Goal: Task Accomplishment & Management: Manage account settings

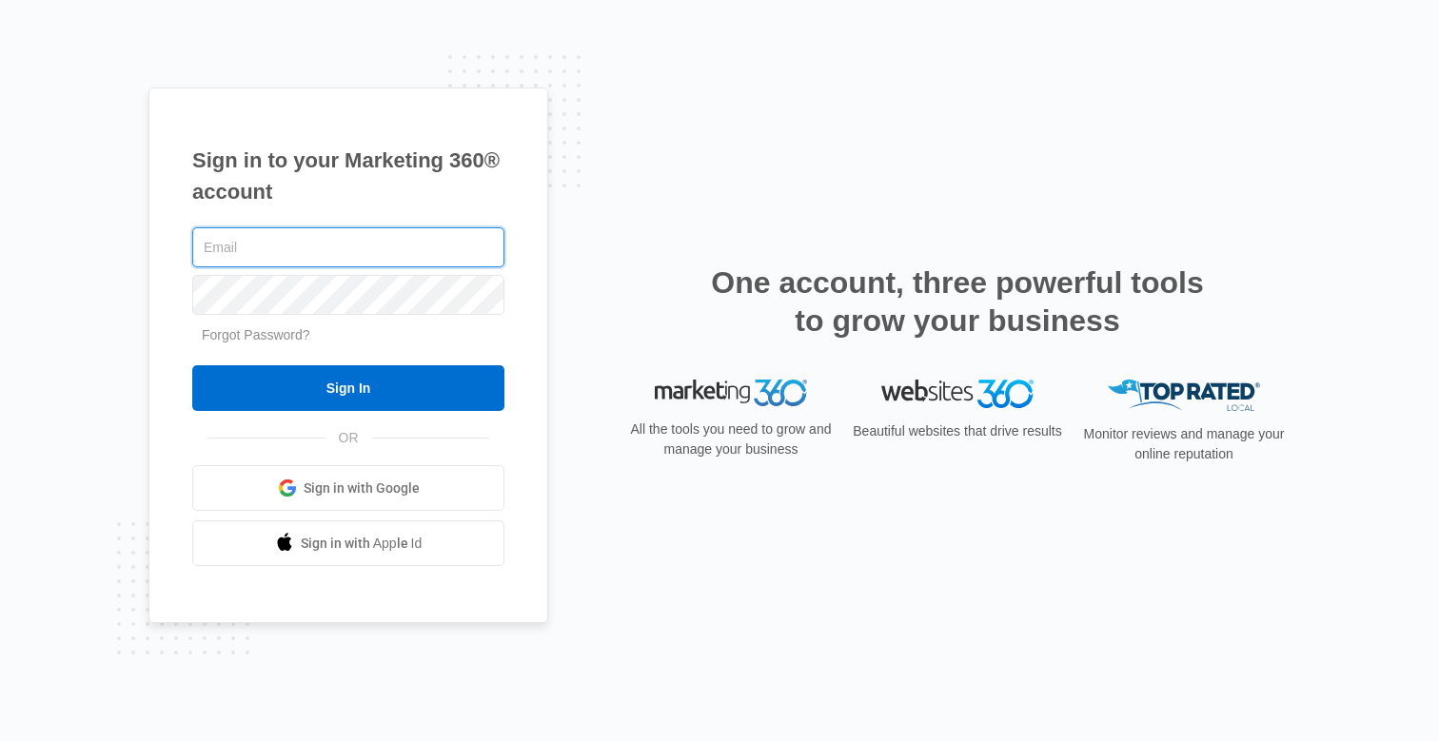
type input "[PERSON_NAME][EMAIL_ADDRESS][DOMAIN_NAME]"
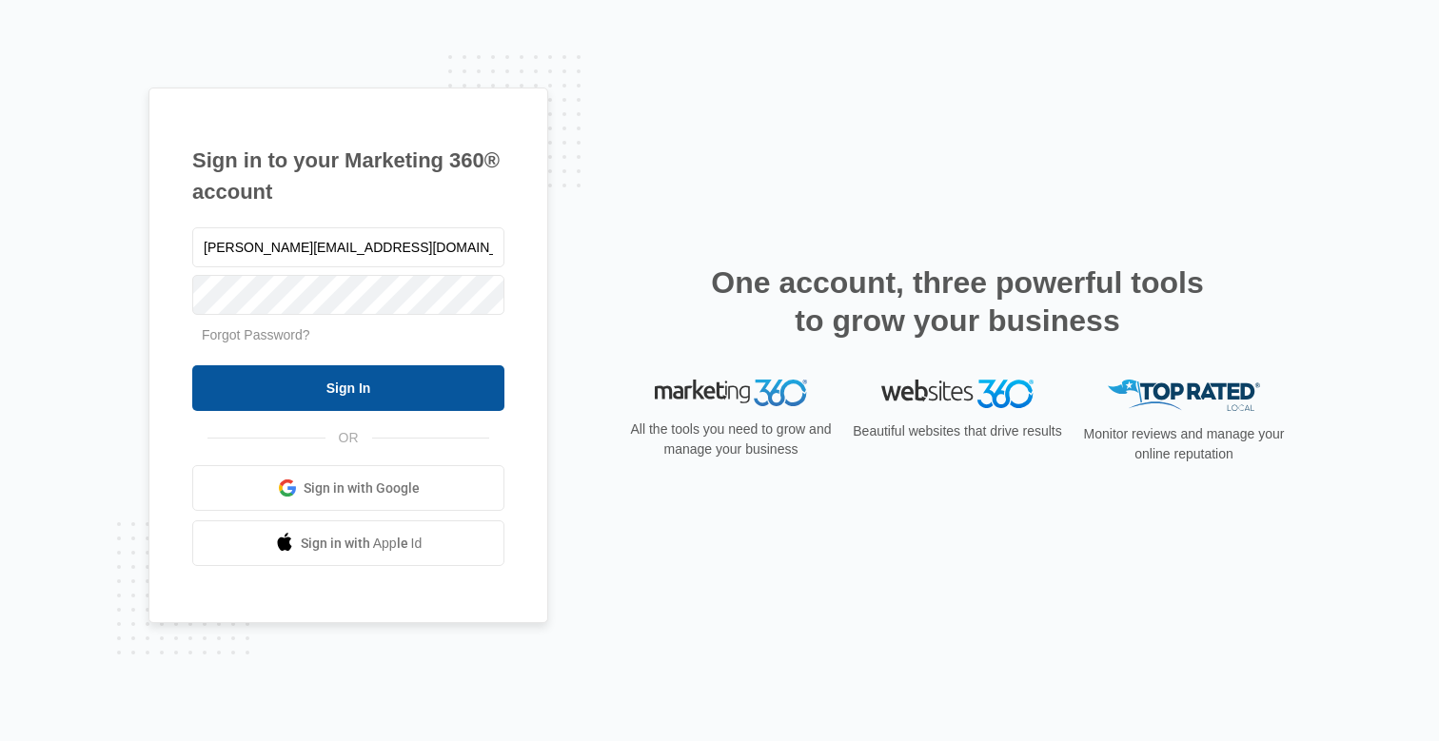
click at [360, 390] on input "Sign In" at bounding box center [348, 388] width 312 height 46
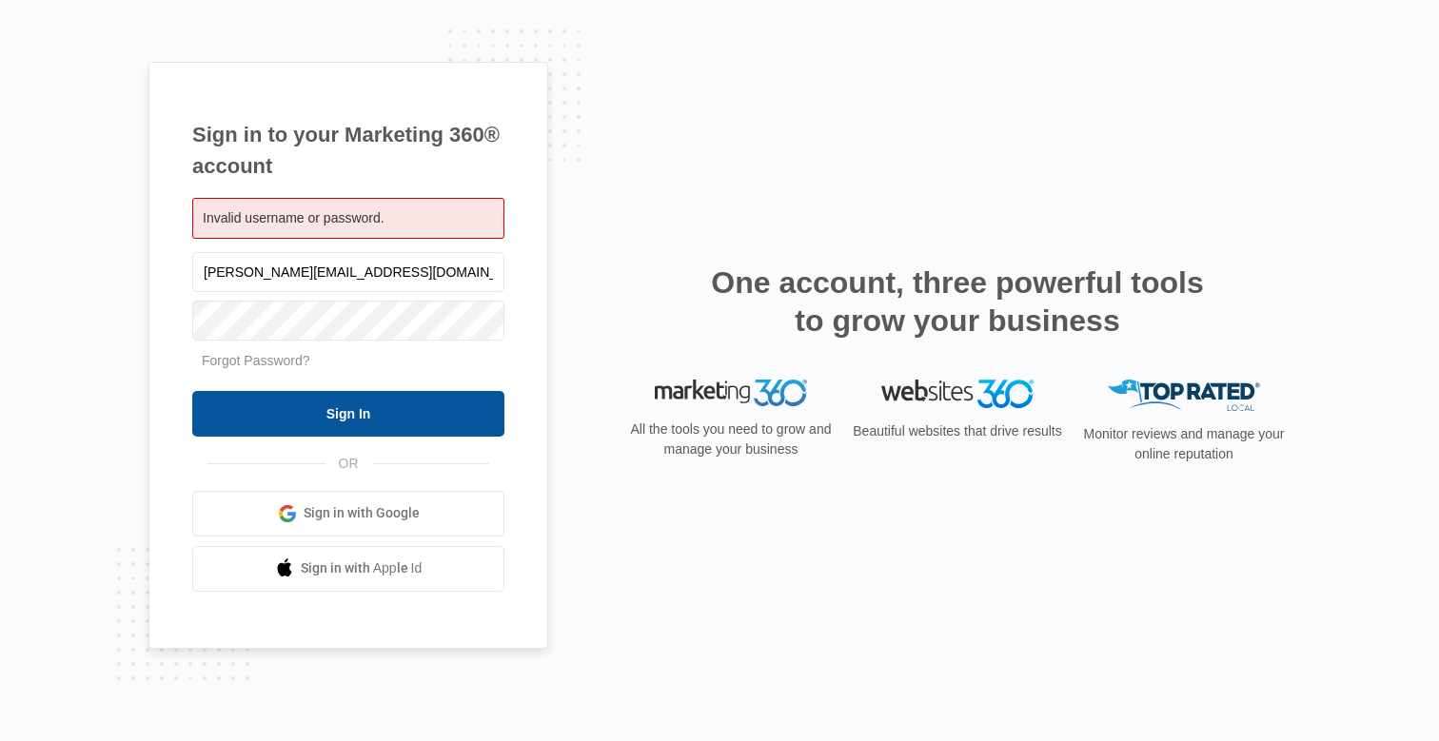
click at [363, 421] on input "Sign In" at bounding box center [348, 414] width 312 height 46
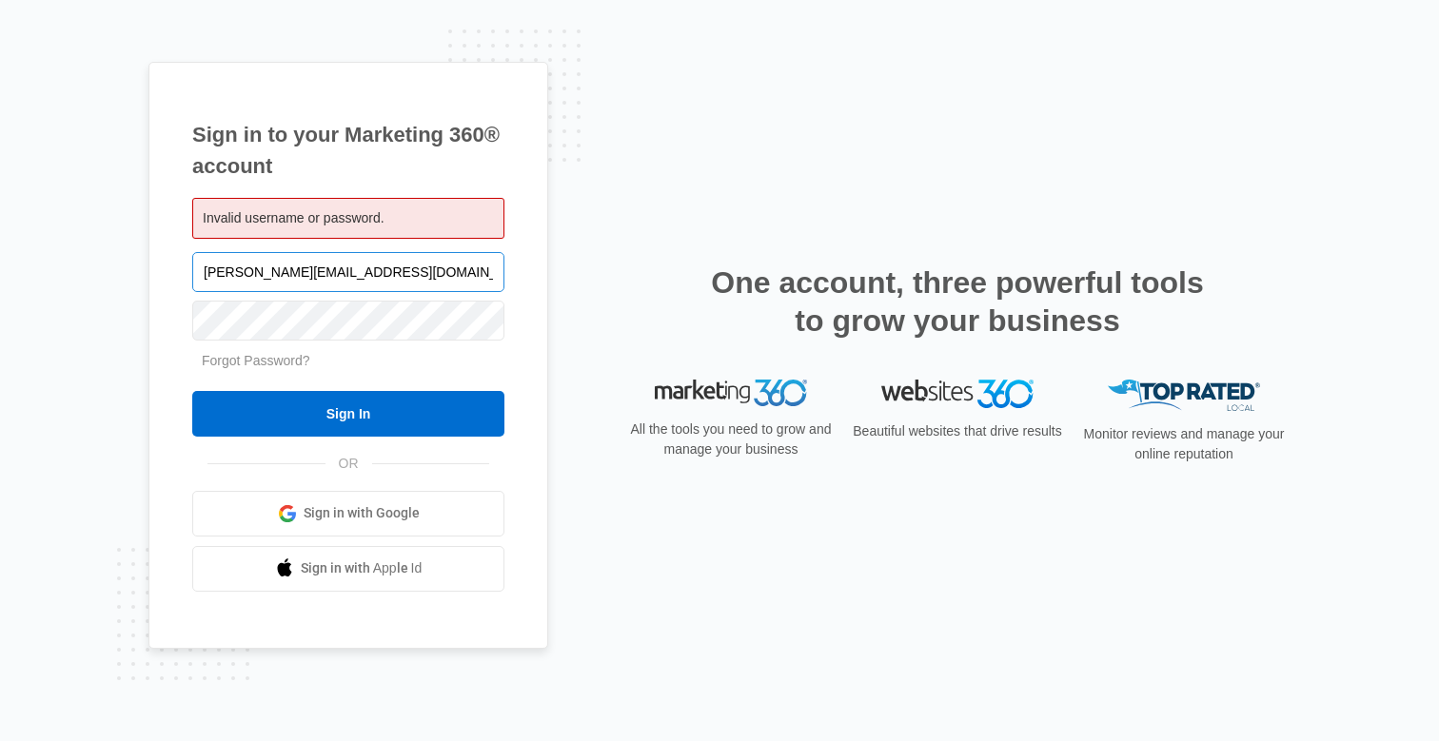
click at [485, 271] on input "[PERSON_NAME][EMAIL_ADDRESS][DOMAIN_NAME]" at bounding box center [348, 272] width 312 height 40
click at [483, 271] on input "[PERSON_NAME][EMAIL_ADDRESS][DOMAIN_NAME]" at bounding box center [348, 272] width 312 height 40
click at [733, 90] on div "Sign in to your Marketing 360® account Invalid username or password. mike.scott…" at bounding box center [719, 371] width 1142 height 618
click at [377, 271] on input "[PERSON_NAME][EMAIL_ADDRESS][DOMAIN_NAME]" at bounding box center [348, 272] width 312 height 40
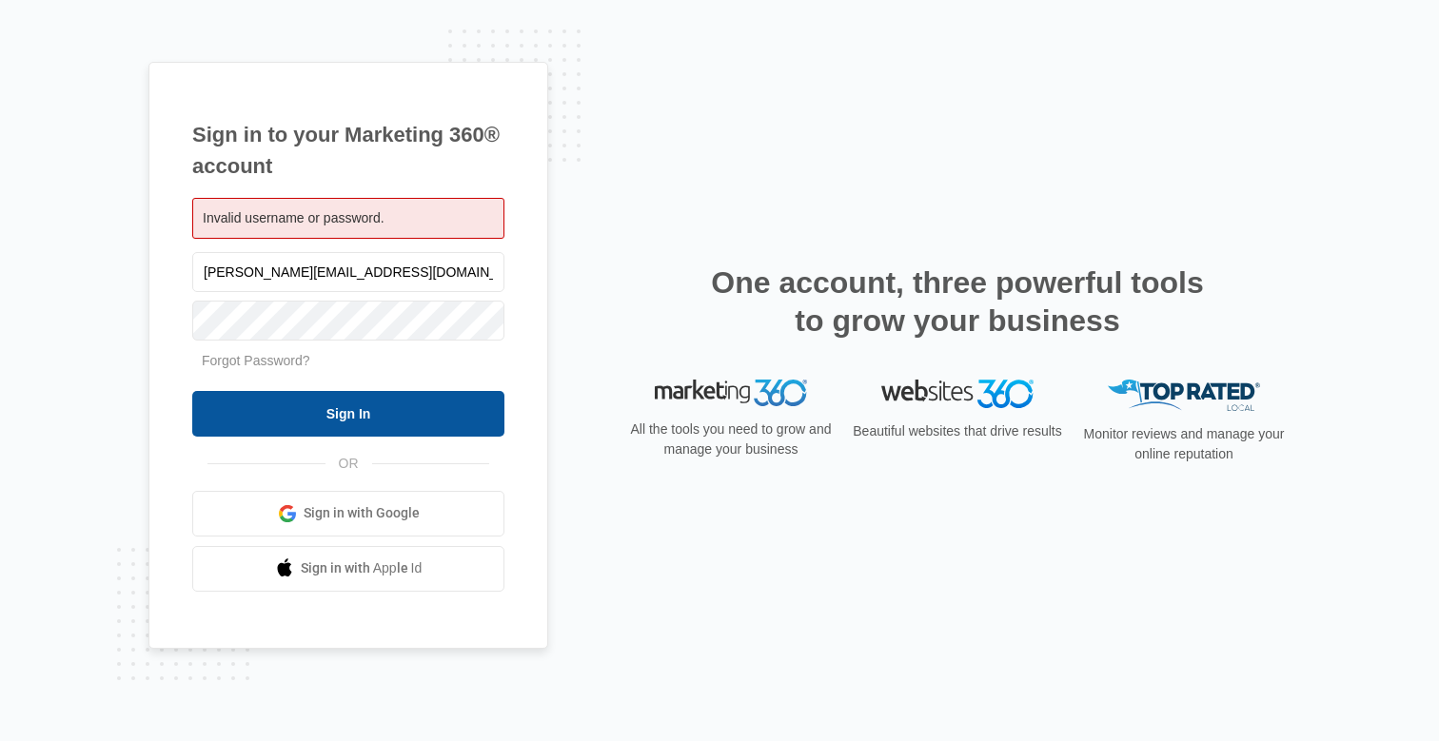
click at [368, 413] on input "Sign In" at bounding box center [348, 414] width 312 height 46
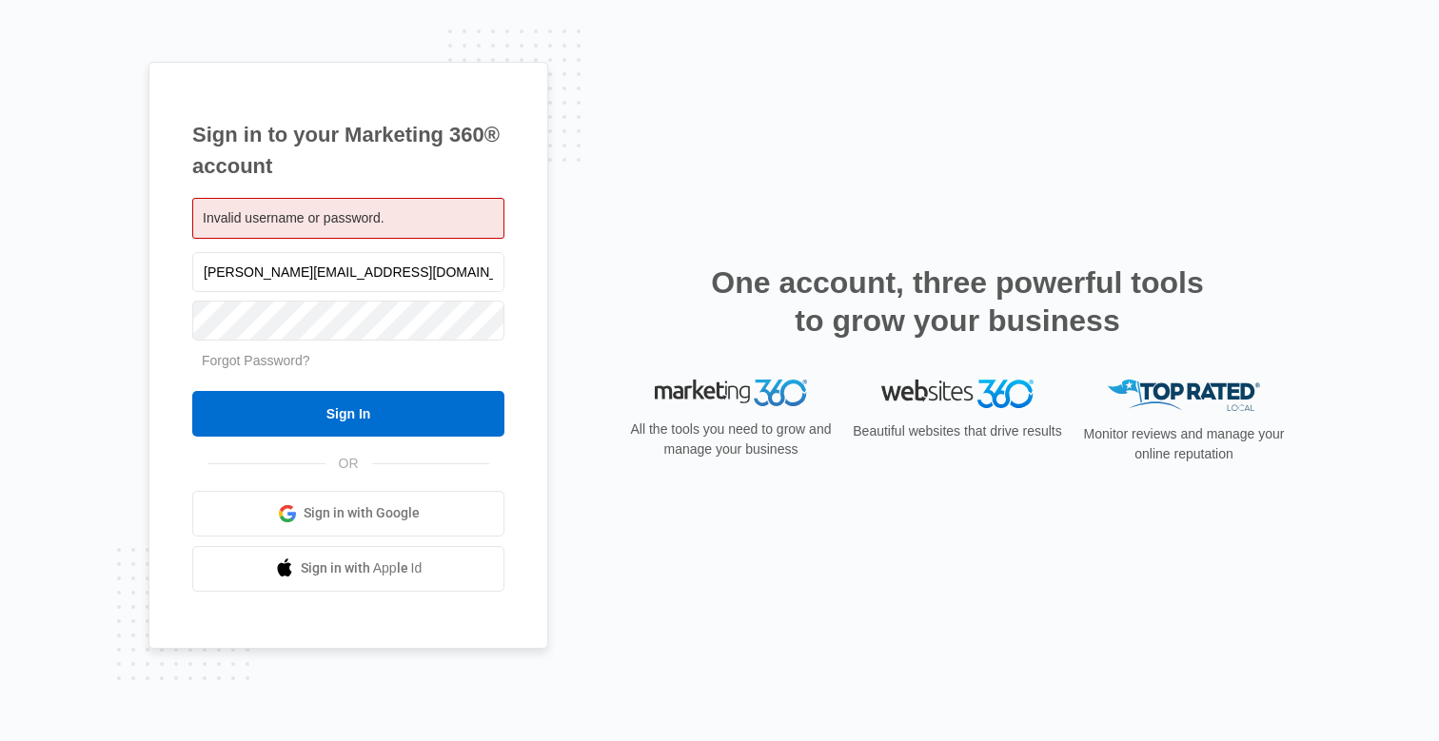
click at [371, 572] on span "Sign in with Apple Id" at bounding box center [362, 569] width 122 height 20
click at [367, 567] on span "Sign in with Apple Id" at bounding box center [362, 569] width 122 height 20
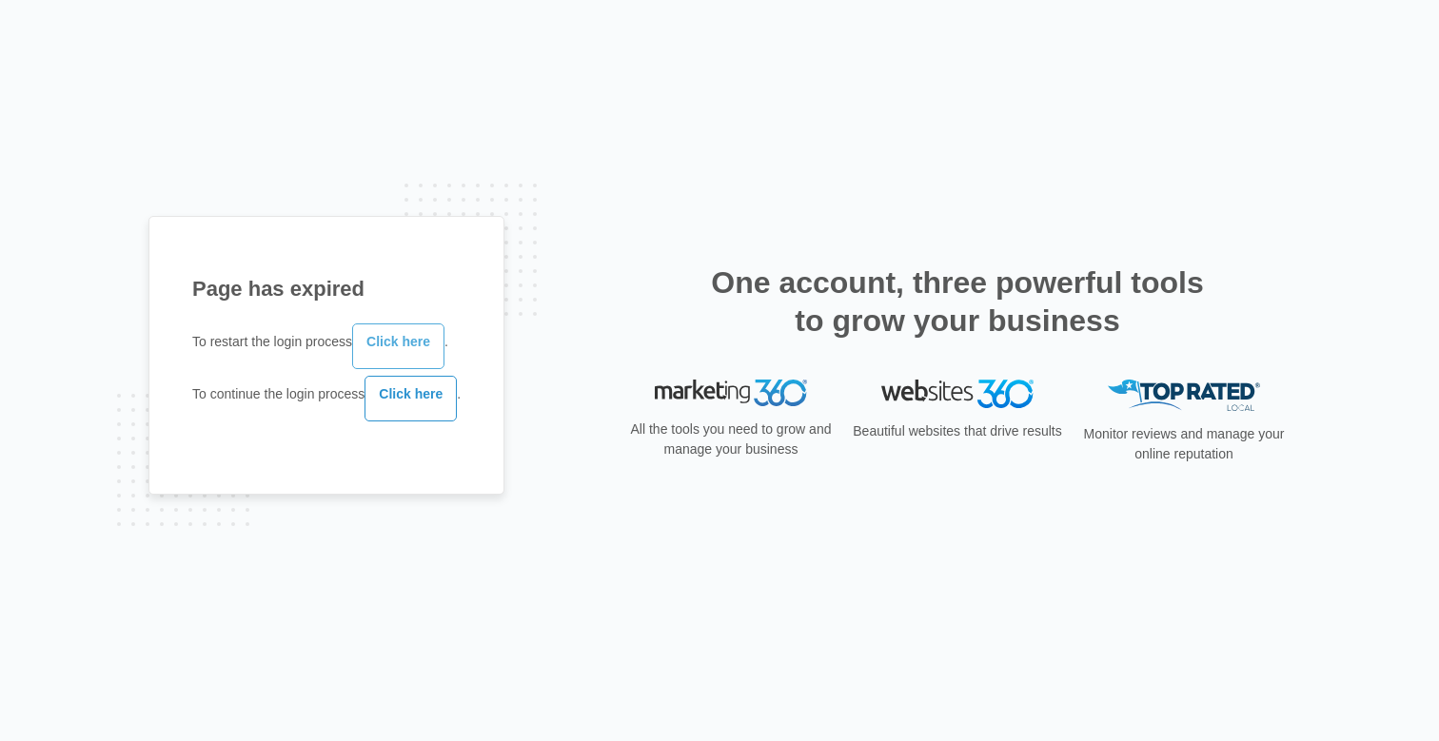
click at [408, 342] on link "Click here" at bounding box center [398, 347] width 92 height 46
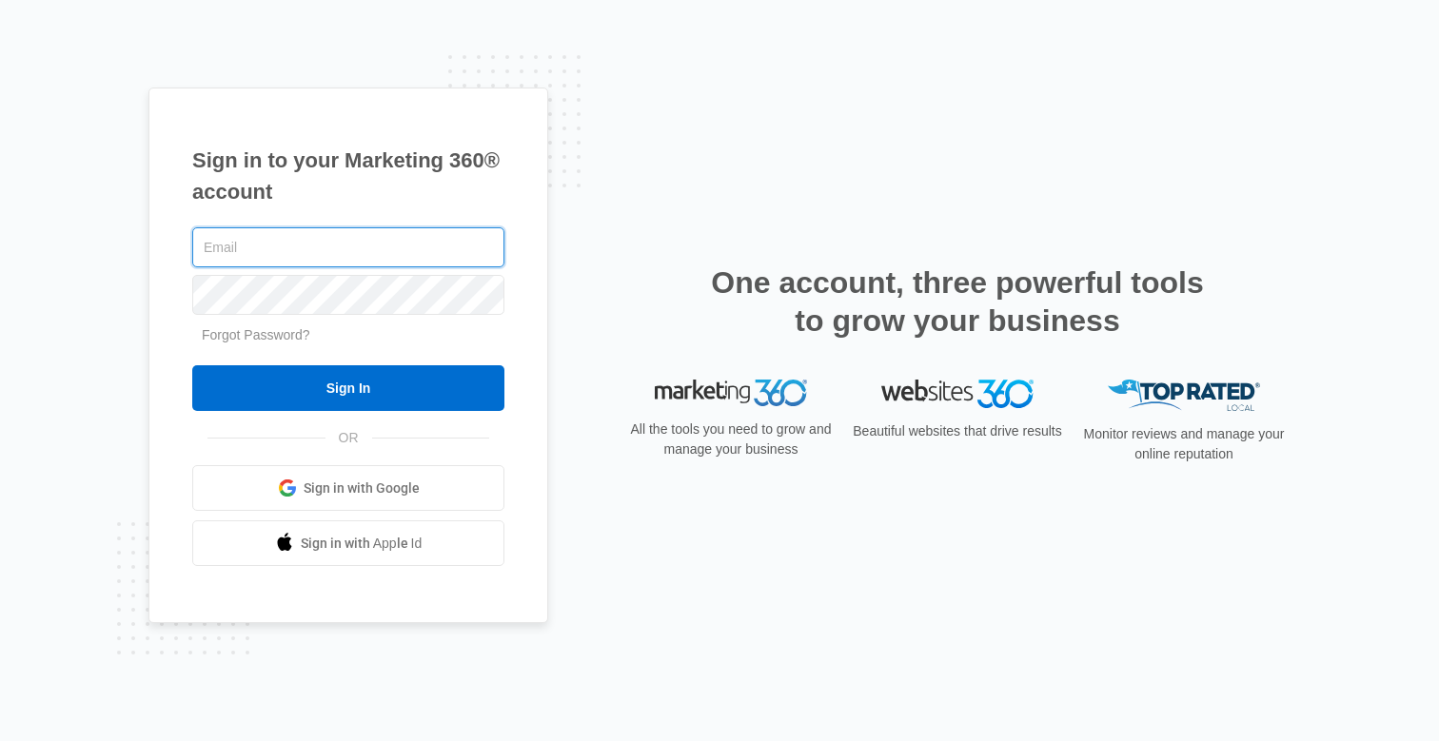
type input "[PERSON_NAME][EMAIL_ADDRESS][DOMAIN_NAME]"
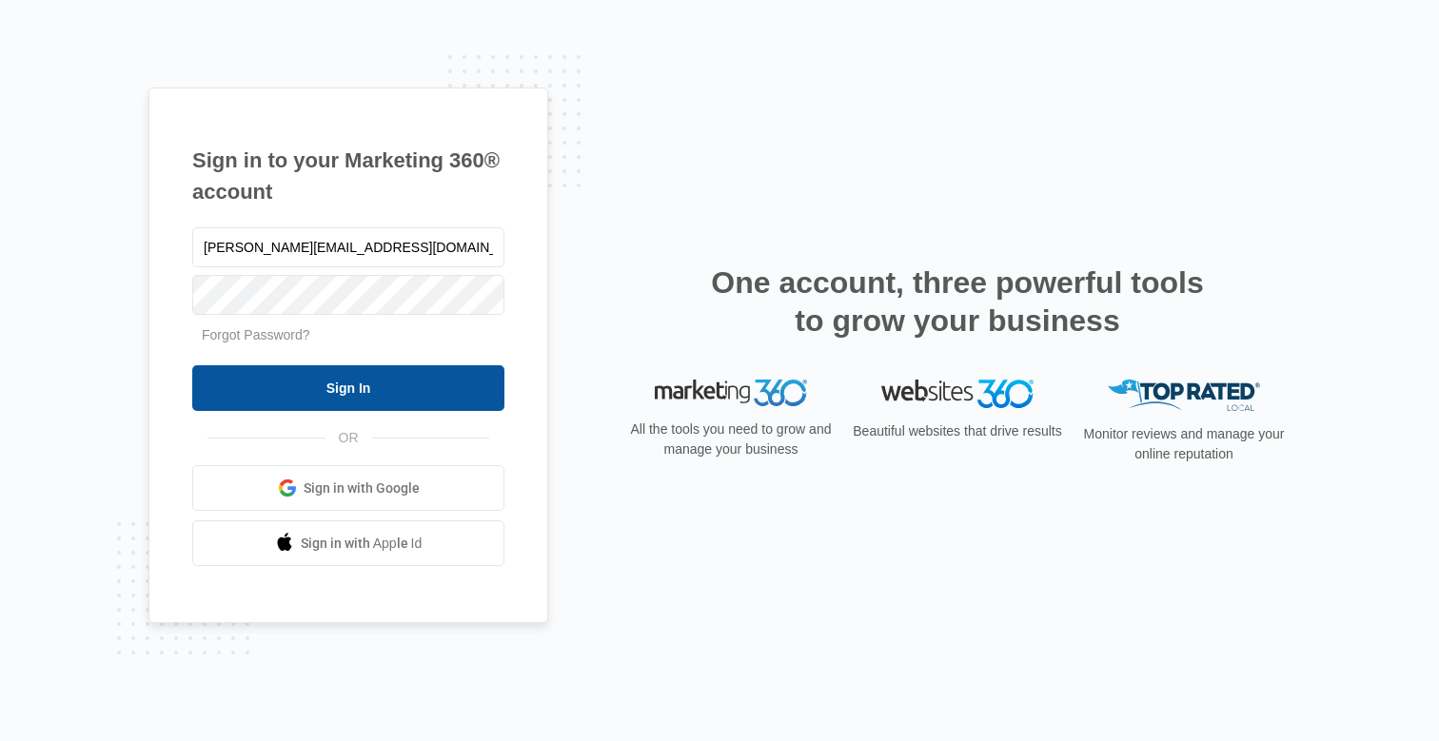
click at [354, 386] on input "Sign In" at bounding box center [348, 388] width 312 height 46
